Goal: Task Accomplishment & Management: Manage account settings

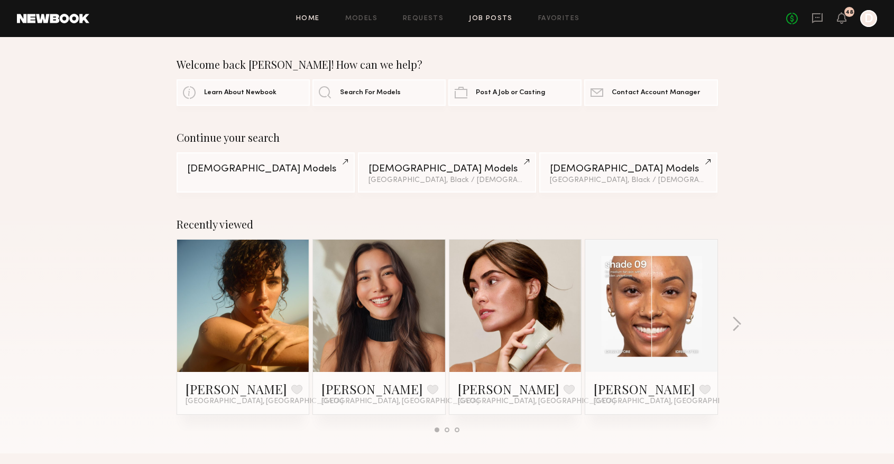
click at [482, 15] on link "Job Posts" at bounding box center [491, 18] width 44 height 7
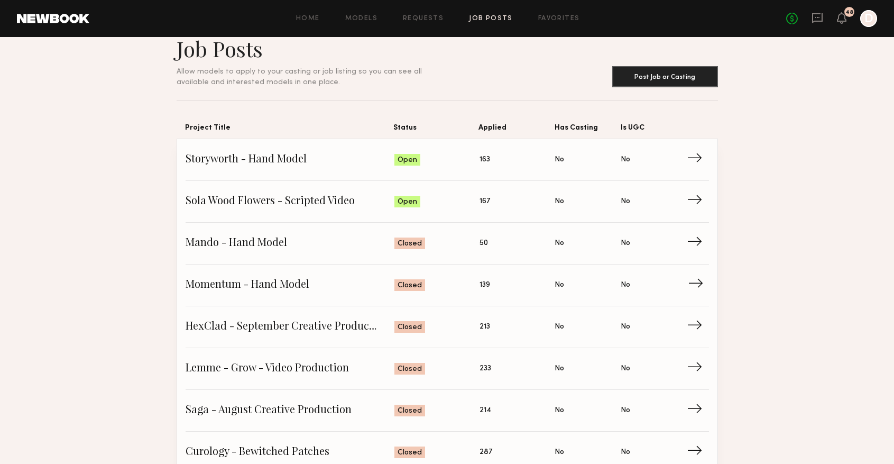
scroll to position [146, 0]
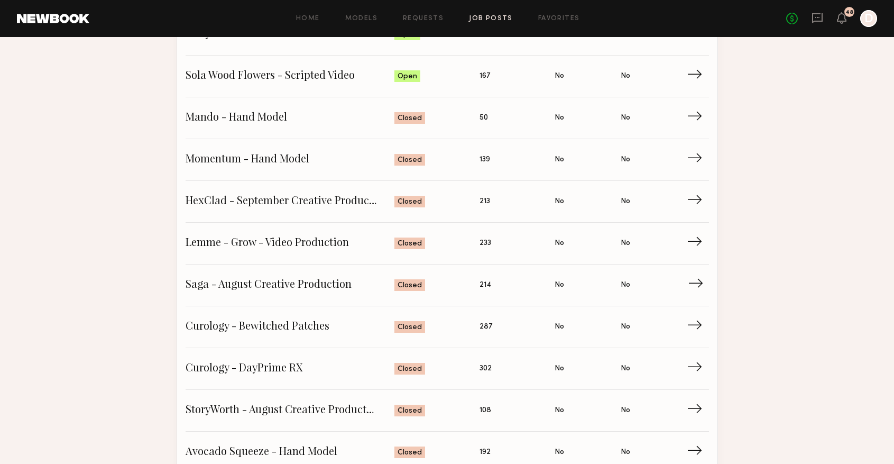
click at [326, 283] on span "Saga - August Creative Production" at bounding box center [290, 285] width 209 height 16
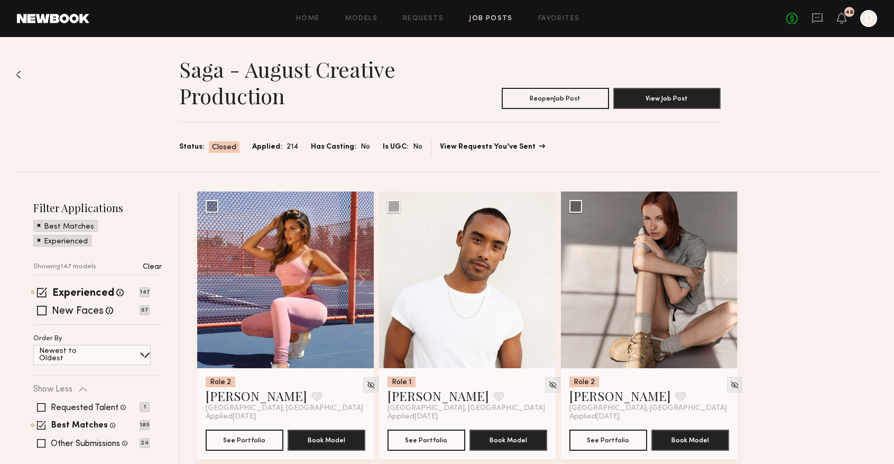
click at [450, 147] on link "View Requests You’ve Sent" at bounding box center [492, 146] width 104 height 7
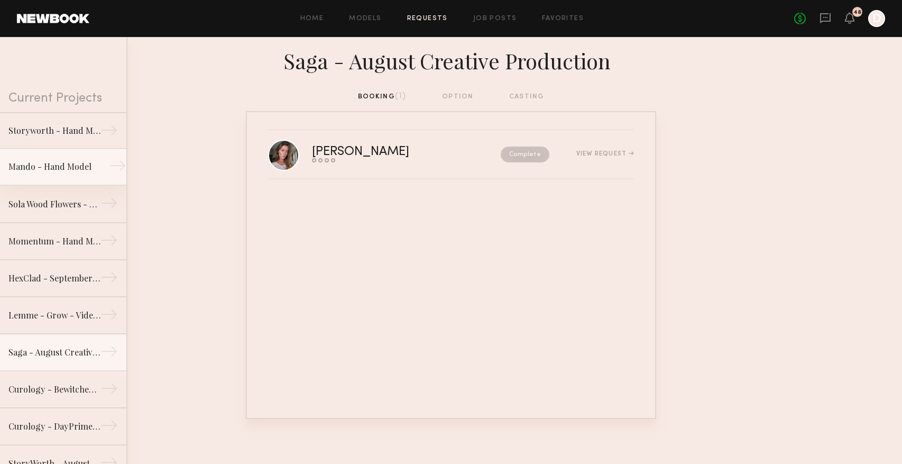
click at [66, 170] on div "Mando - Hand Model" at bounding box center [54, 166] width 92 height 13
